Goal: Task Accomplishment & Management: Complete application form

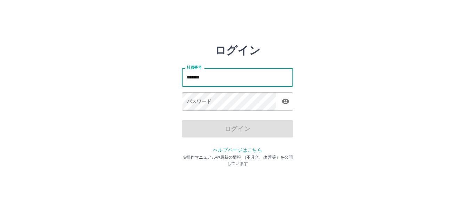
type input "*******"
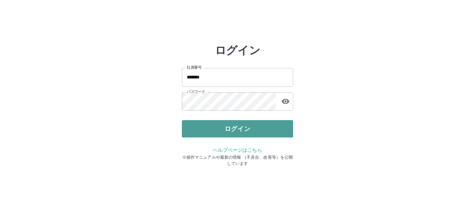
click at [240, 127] on button "ログイン" at bounding box center [237, 128] width 111 height 17
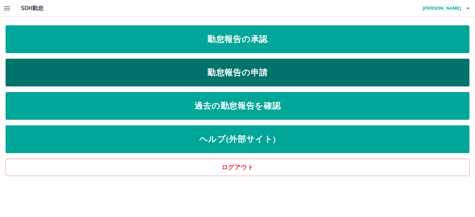
click at [345, 76] on link "勤怠報告の申請" at bounding box center [238, 73] width 464 height 28
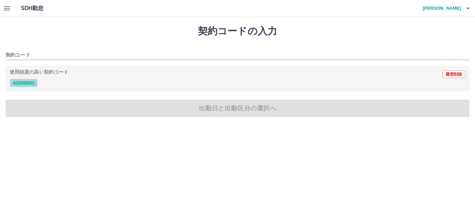
click at [29, 82] on button "42089001" at bounding box center [24, 83] width 28 height 8
type input "********"
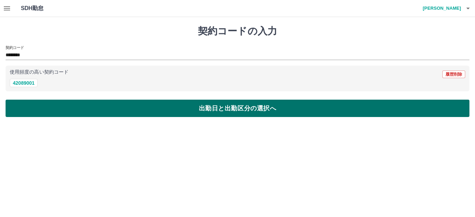
click at [55, 115] on button "出勤日と出勤区分の選択へ" at bounding box center [238, 108] width 464 height 17
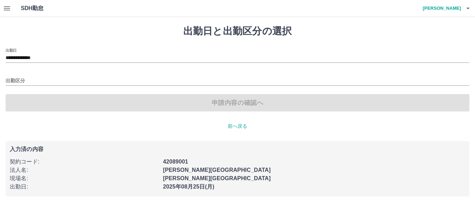
click at [31, 76] on div "出勤区分" at bounding box center [238, 78] width 464 height 15
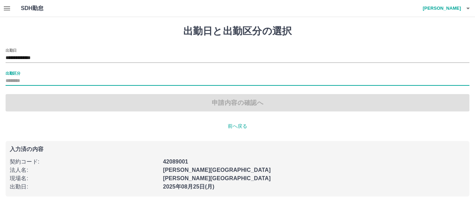
click at [30, 84] on input "出勤区分" at bounding box center [238, 81] width 464 height 9
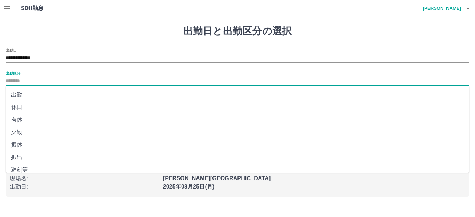
click at [34, 97] on li "出勤" at bounding box center [238, 95] width 464 height 13
type input "**"
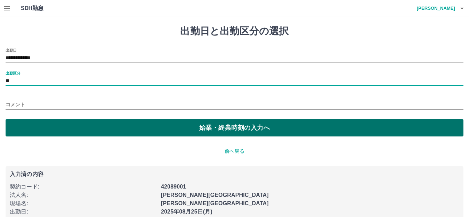
click at [77, 122] on button "始業・終業時刻の入力へ" at bounding box center [235, 127] width 458 height 17
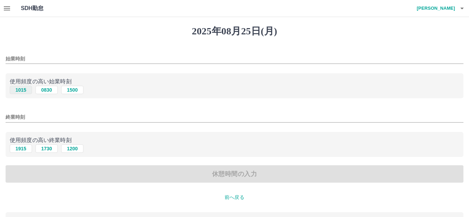
click at [19, 88] on button "1015" at bounding box center [21, 90] width 22 height 8
type input "****"
click at [24, 148] on button "1915" at bounding box center [21, 149] width 22 height 8
type input "****"
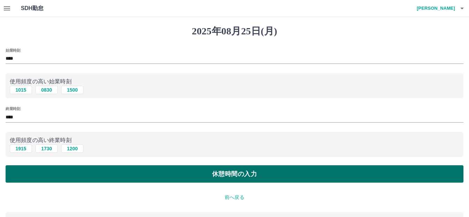
click at [123, 176] on button "休憩時間の入力" at bounding box center [235, 174] width 458 height 17
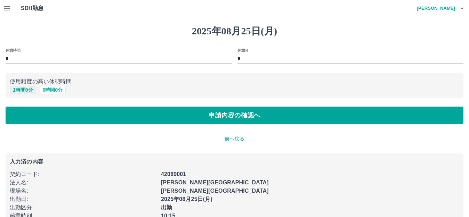
click at [17, 92] on button "1 時間 0 分" at bounding box center [23, 90] width 26 height 8
type input "*"
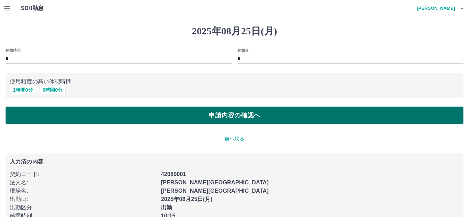
click at [41, 118] on button "申請内容の確認へ" at bounding box center [235, 115] width 458 height 17
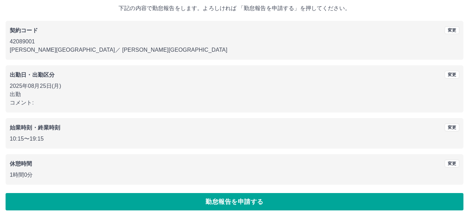
scroll to position [43, 0]
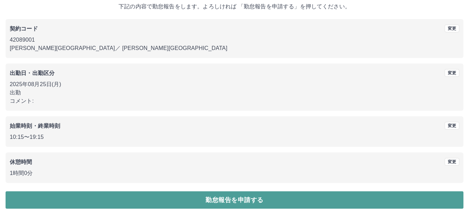
click at [227, 198] on button "勤怠報告を申請する" at bounding box center [235, 200] width 458 height 17
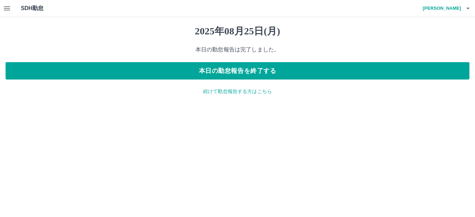
click at [252, 91] on p "続けて勤怠報告する方はこちら" at bounding box center [238, 91] width 464 height 7
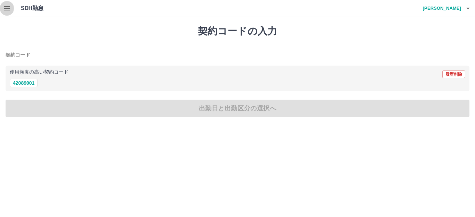
click at [8, 14] on button "button" at bounding box center [7, 8] width 14 height 17
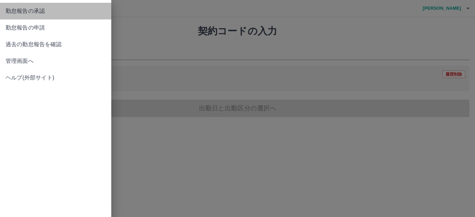
click at [19, 5] on link "勤怠報告の承認" at bounding box center [55, 11] width 111 height 17
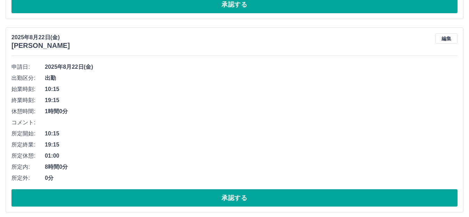
scroll to position [1600, 0]
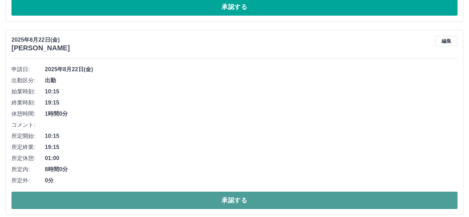
click at [160, 195] on button "承認する" at bounding box center [234, 200] width 446 height 17
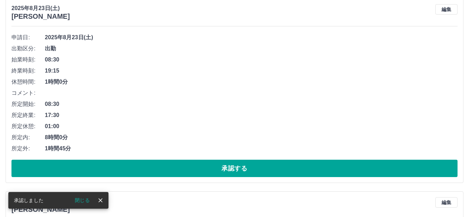
scroll to position [1426, 0]
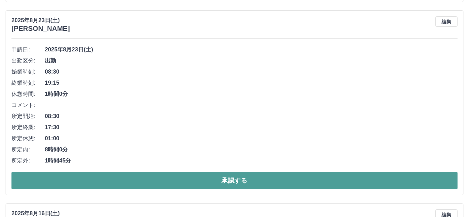
click at [231, 181] on button "承認する" at bounding box center [234, 180] width 446 height 17
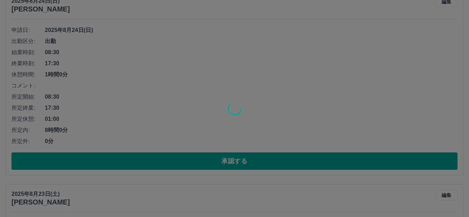
scroll to position [1217, 0]
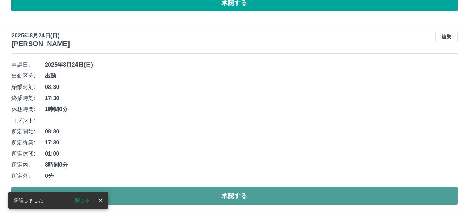
click at [234, 191] on button "承認する" at bounding box center [234, 195] width 446 height 17
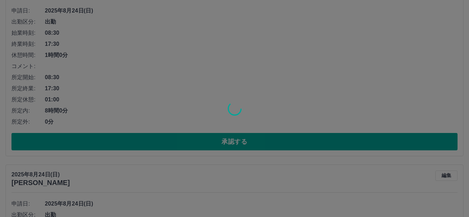
scroll to position [1043, 0]
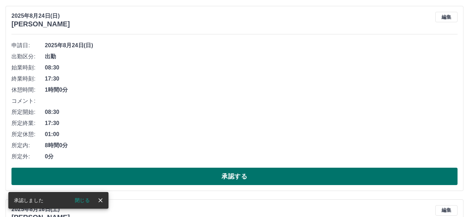
click at [237, 177] on button "承認する" at bounding box center [234, 176] width 446 height 17
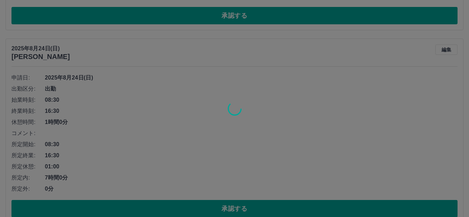
scroll to position [835, 0]
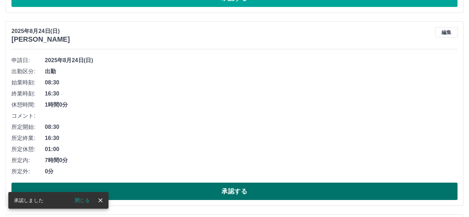
click at [241, 195] on button "承認する" at bounding box center [234, 191] width 446 height 17
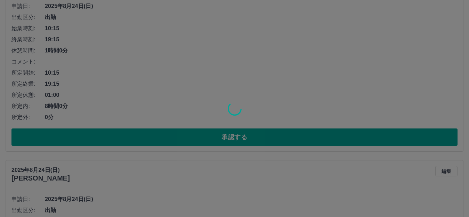
scroll to position [661, 0]
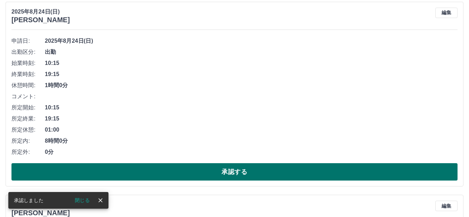
click at [254, 177] on button "承認する" at bounding box center [234, 171] width 446 height 17
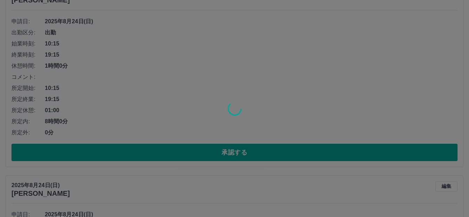
scroll to position [452, 0]
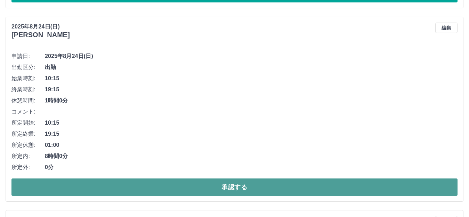
click at [252, 195] on button "承認する" at bounding box center [234, 187] width 446 height 17
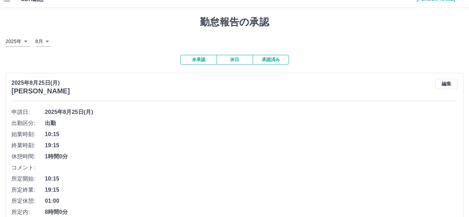
scroll to position [0, 0]
